Goal: Register for event/course

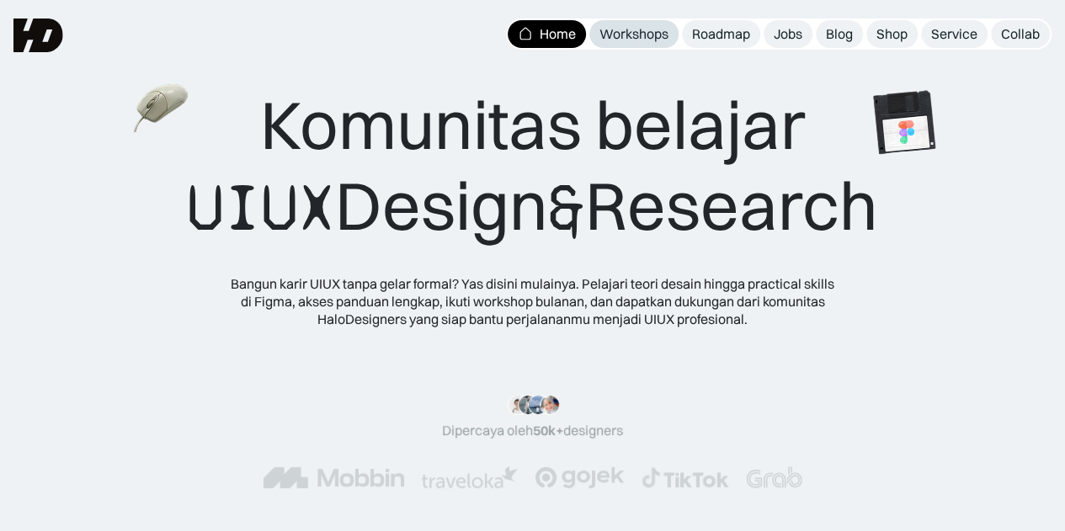
click at [649, 31] on div "Workshops" at bounding box center [633, 34] width 69 height 18
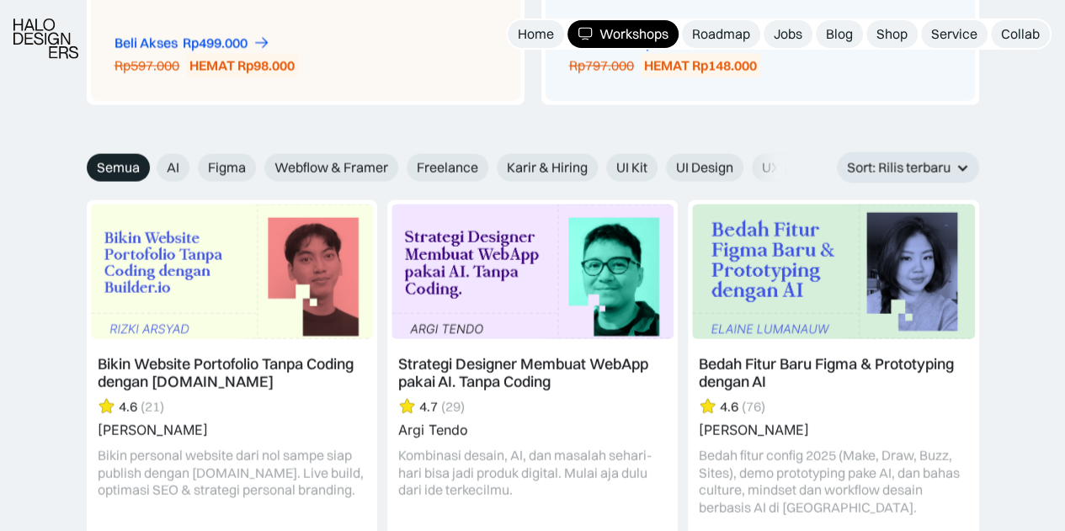
scroll to position [1893, 0]
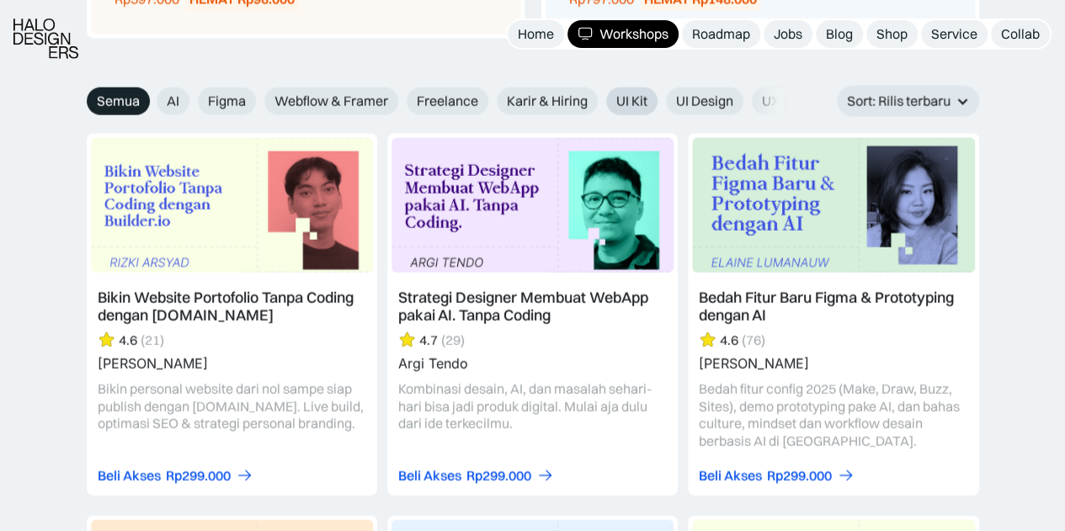
click at [628, 93] on span "UI Kit" at bounding box center [631, 102] width 31 height 18
click at [600, 92] on input "UI Kit" at bounding box center [594, 95] width 11 height 11
radio input "true"
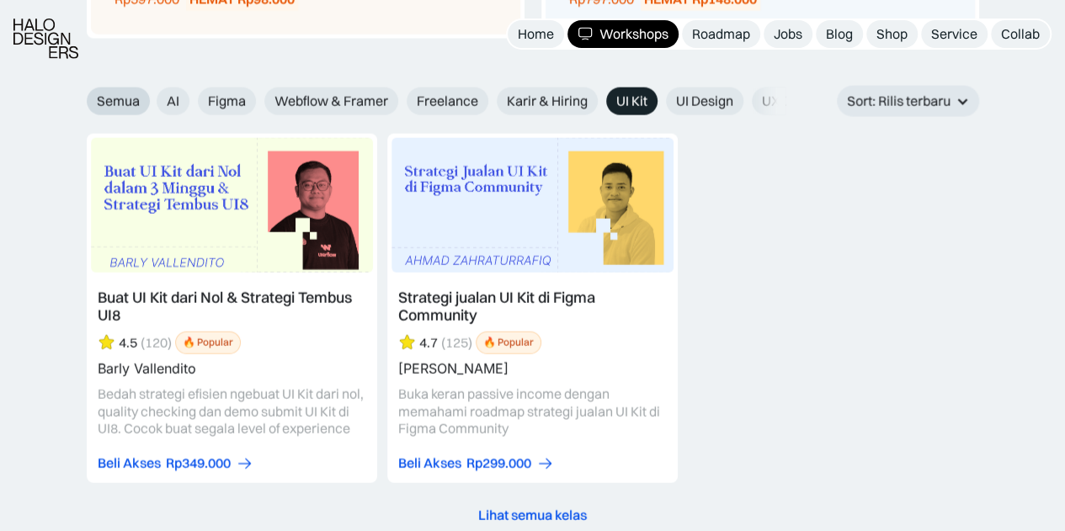
click at [109, 97] on span "Semua" at bounding box center [118, 102] width 43 height 18
click at [81, 97] on input "Semua" at bounding box center [75, 95] width 11 height 11
radio input "true"
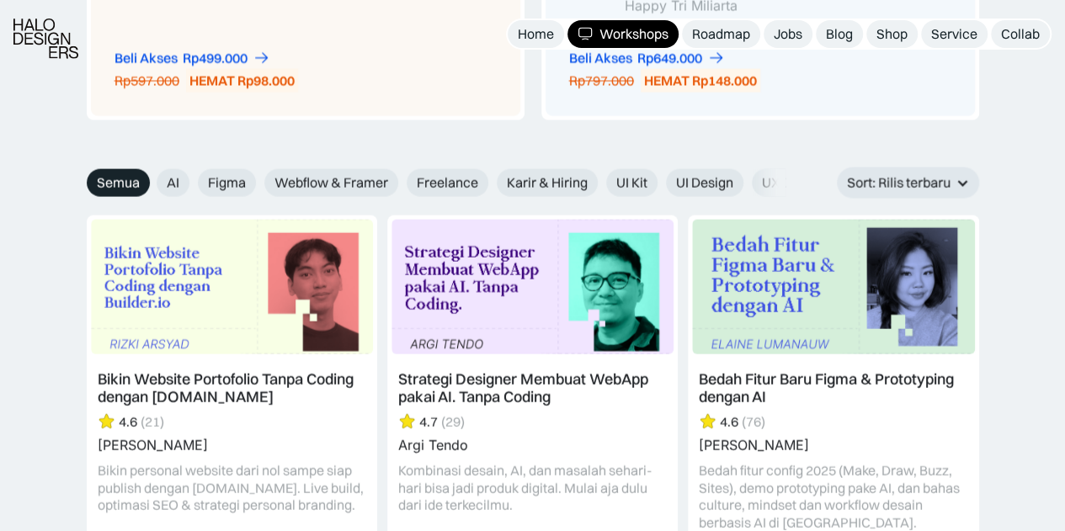
scroll to position [1818, 0]
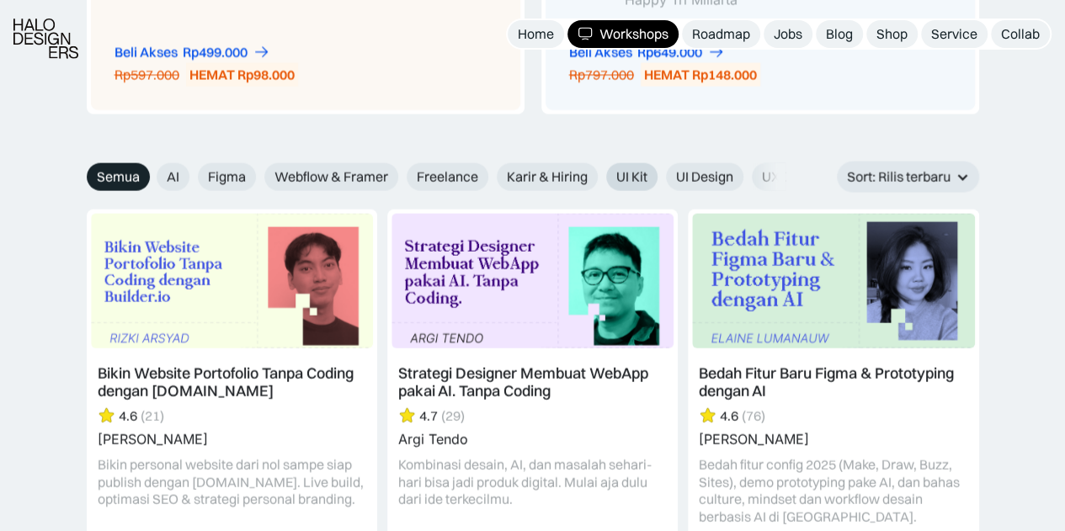
click at [617, 166] on label "UI Kit" at bounding box center [631, 177] width 51 height 28
click at [600, 166] on input "UI Kit" at bounding box center [594, 171] width 11 height 11
radio input "true"
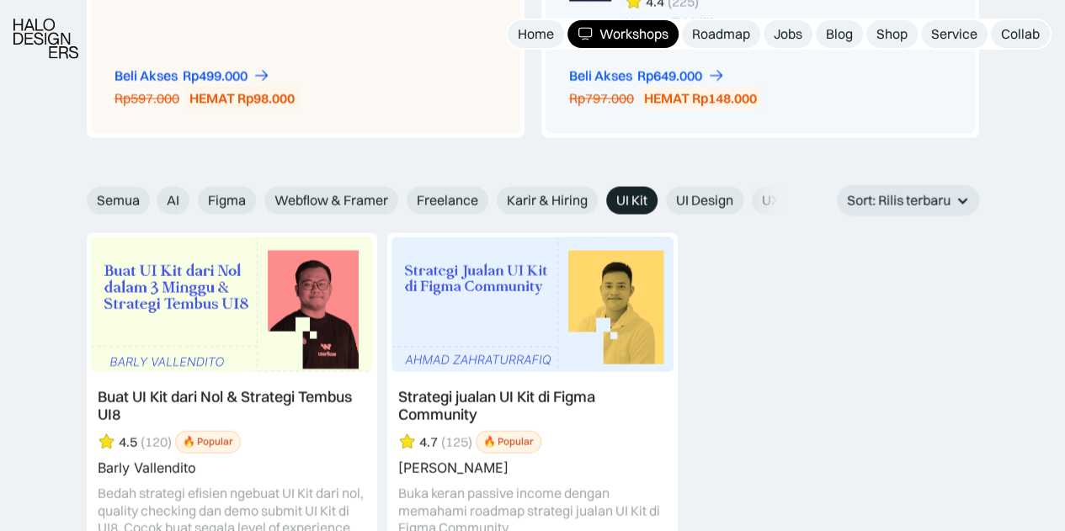
scroll to position [1795, 0]
click at [344, 191] on span "Webflow & Framer" at bounding box center [331, 200] width 114 height 18
click at [258, 189] on input "Webflow & Framer" at bounding box center [253, 194] width 11 height 11
radio input "true"
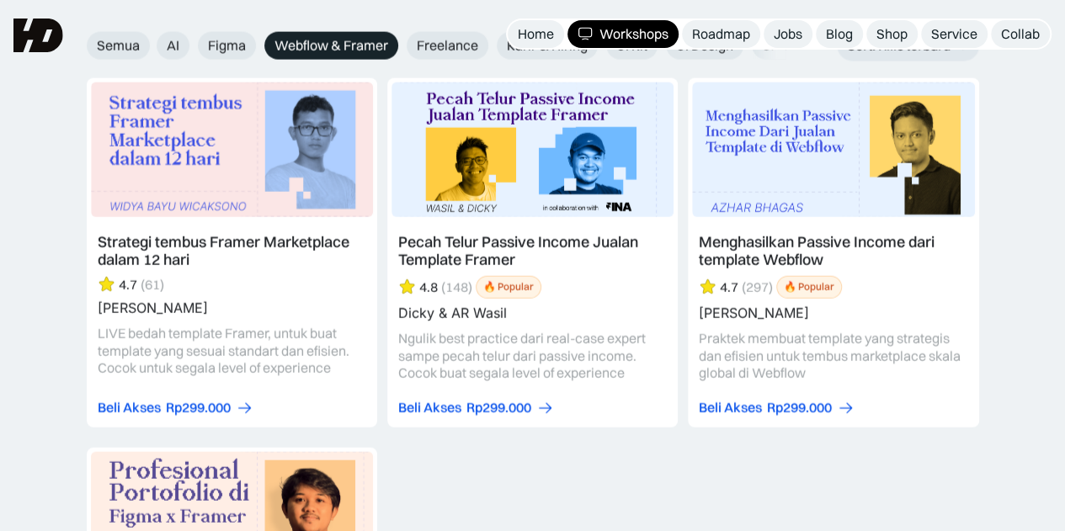
scroll to position [1912, 0]
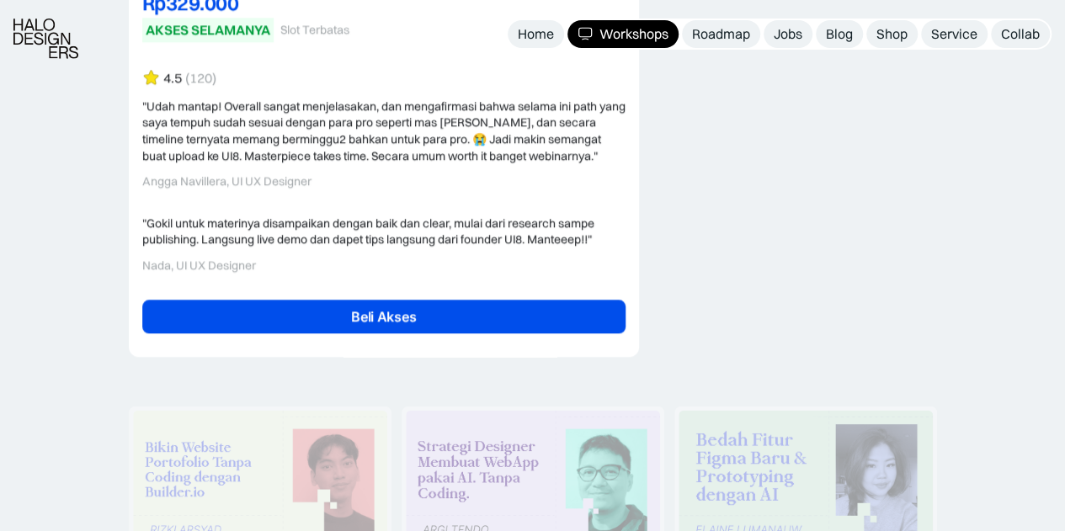
scroll to position [4088, 0]
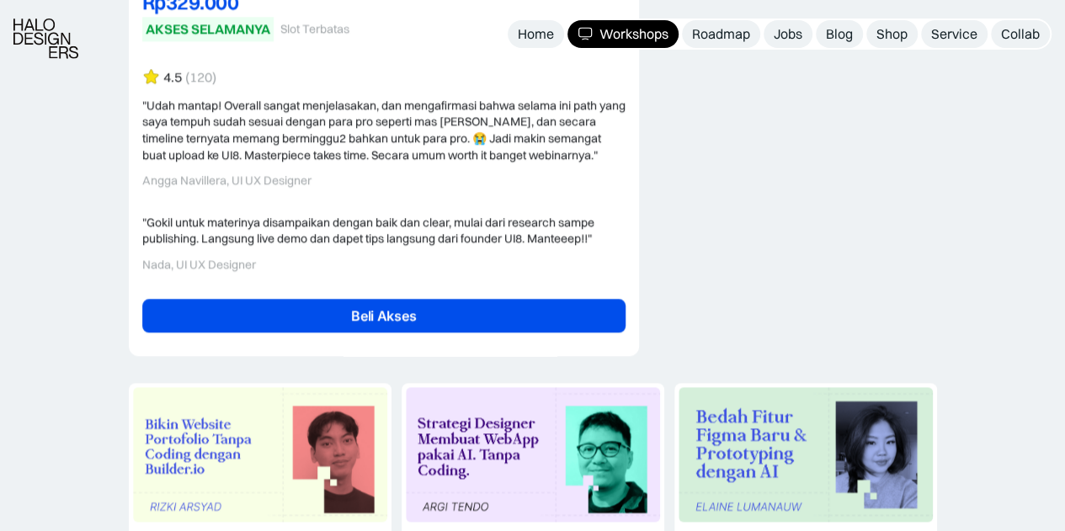
click at [534, 312] on link "Beli Akses" at bounding box center [383, 316] width 483 height 34
